Goal: Use online tool/utility

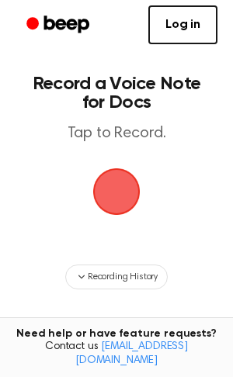
click at [112, 197] on span "button" at bounding box center [116, 191] width 77 height 77
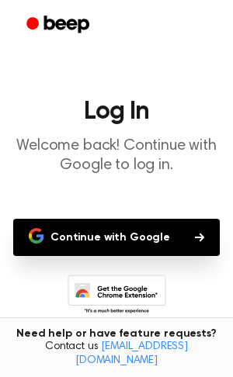
click at [101, 237] on button "Continue with Google" at bounding box center [116, 237] width 206 height 37
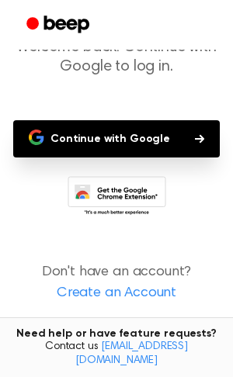
click at [75, 136] on button "Continue with Google" at bounding box center [116, 138] width 206 height 37
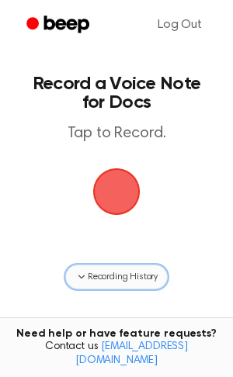
click at [102, 274] on span "Recording History" at bounding box center [123, 277] width 70 height 14
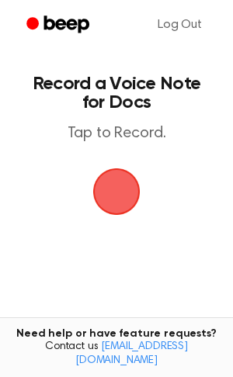
click at [109, 185] on span "button" at bounding box center [116, 191] width 87 height 87
